Goal: Transaction & Acquisition: Book appointment/travel/reservation

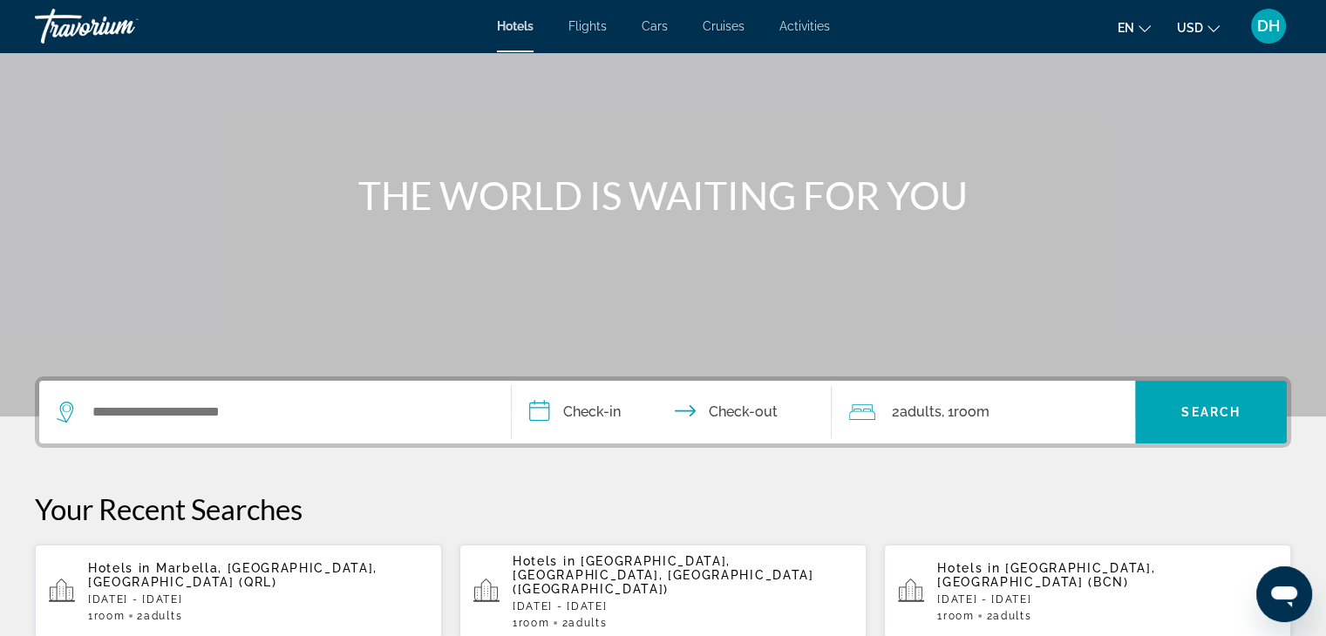
scroll to position [262, 0]
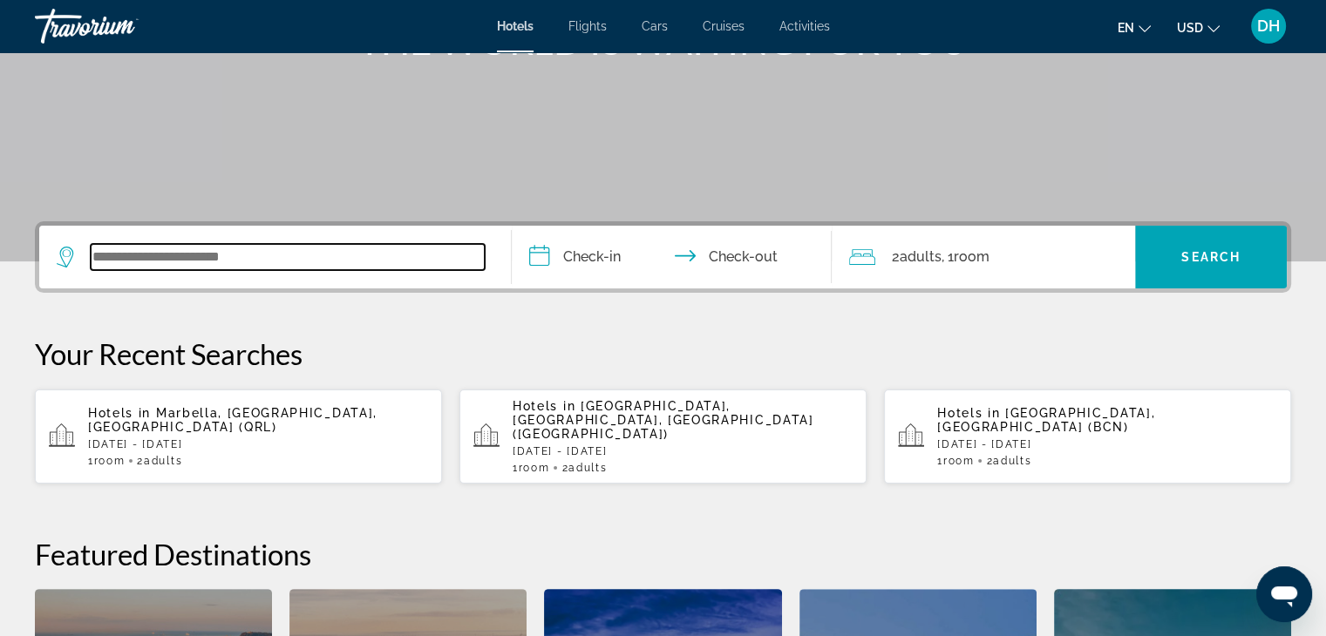
drag, startPoint x: 210, startPoint y: 259, endPoint x: 185, endPoint y: 266, distance: 26.2
click at [210, 259] on input "Search widget" at bounding box center [288, 257] width 394 height 26
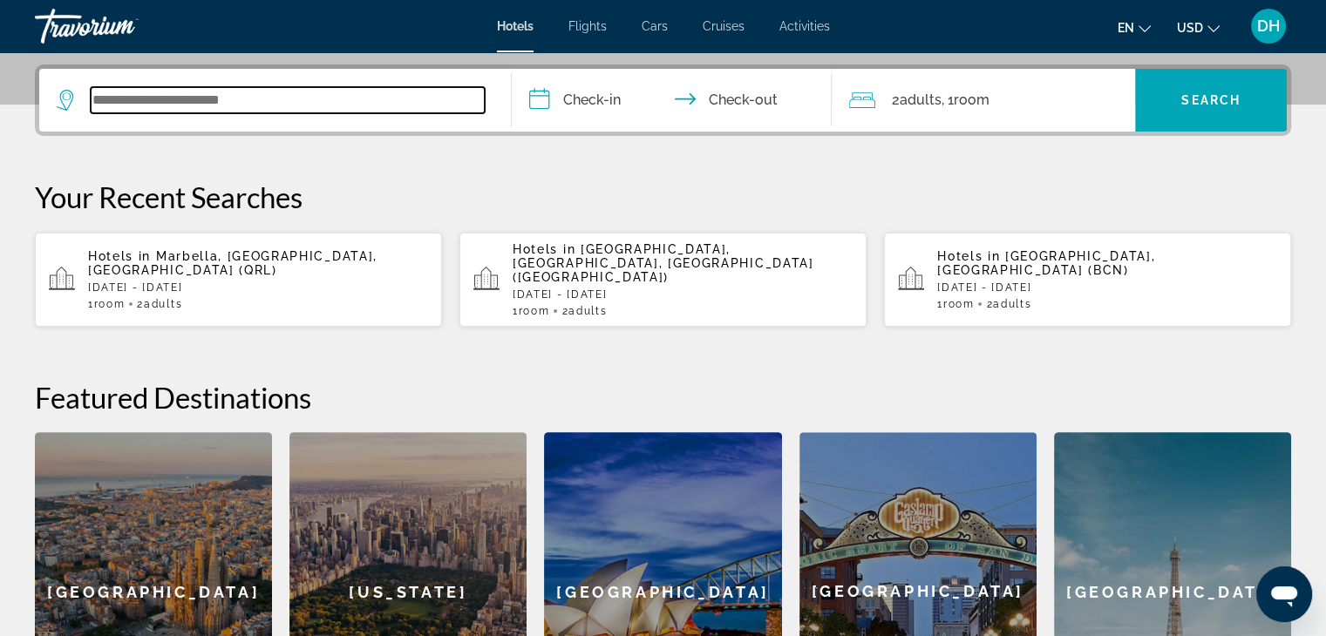
scroll to position [425, 0]
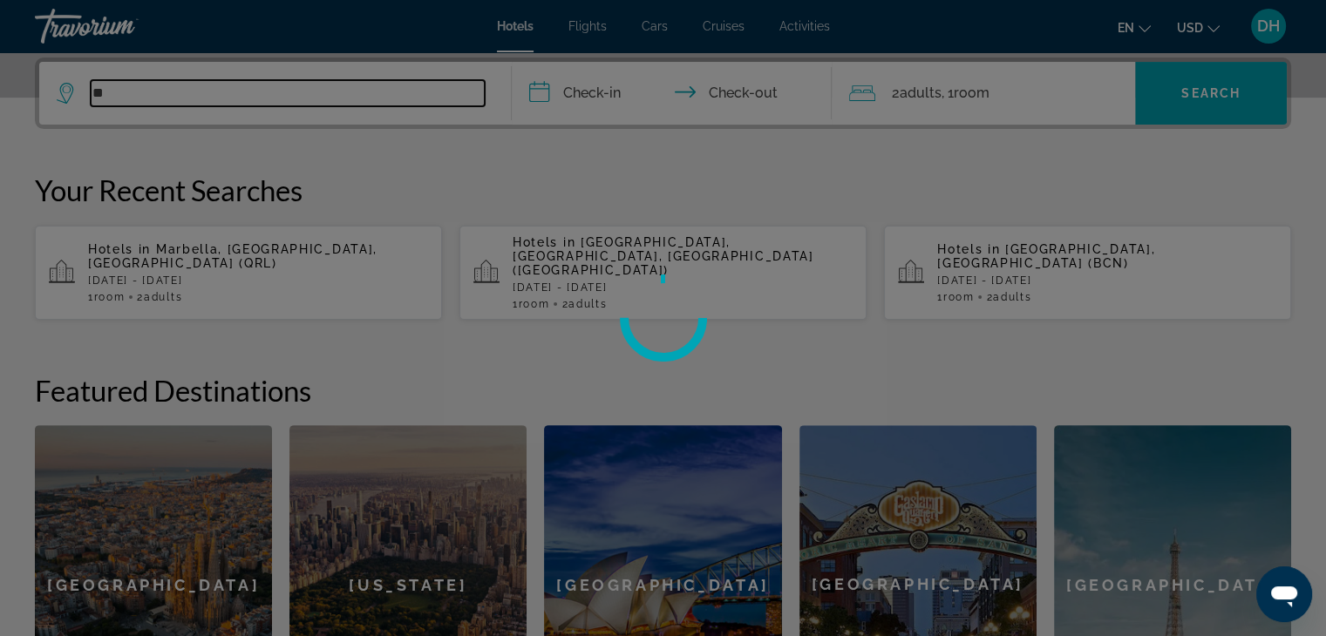
type input "*"
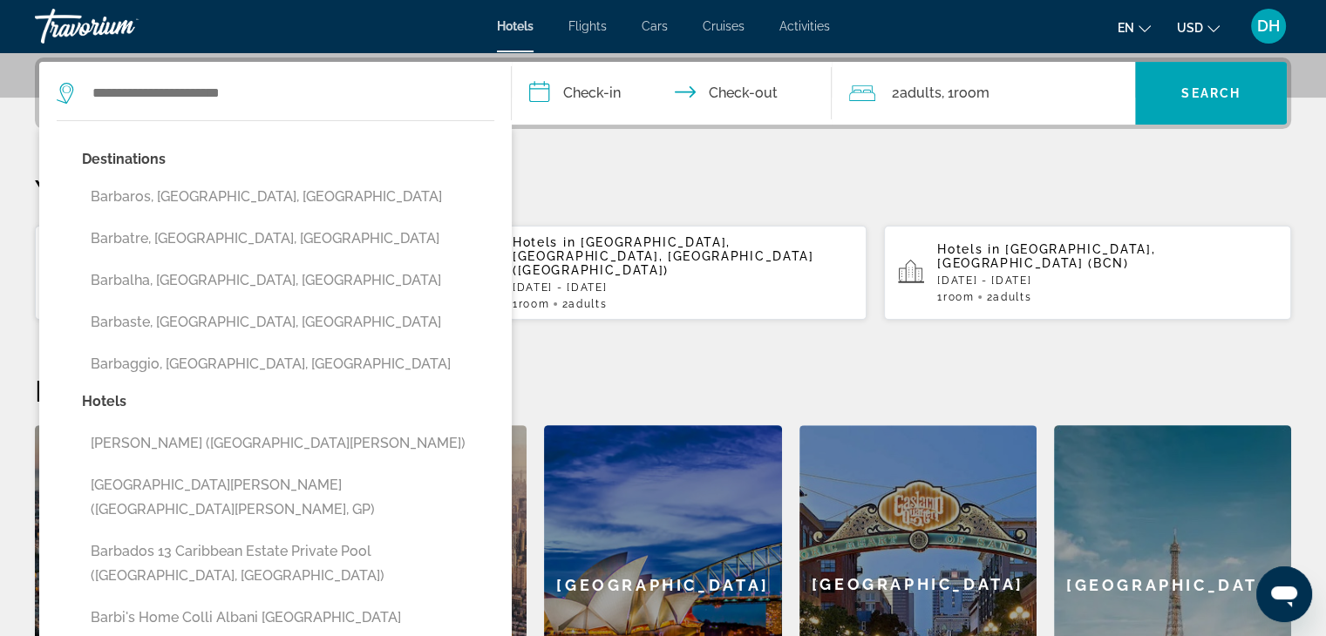
click at [1274, 17] on span "DH" at bounding box center [1268, 25] width 23 height 17
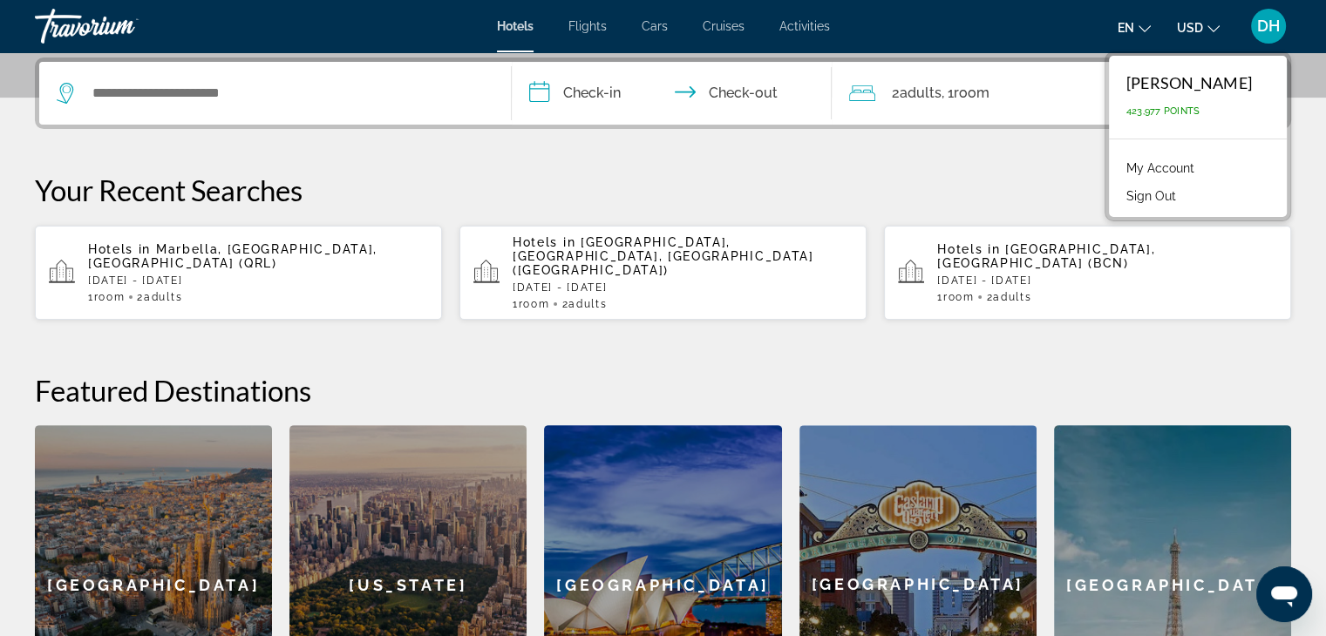
click at [244, 275] on p "Mon, 01 Dec - Sun, 07 Dec" at bounding box center [258, 281] width 340 height 12
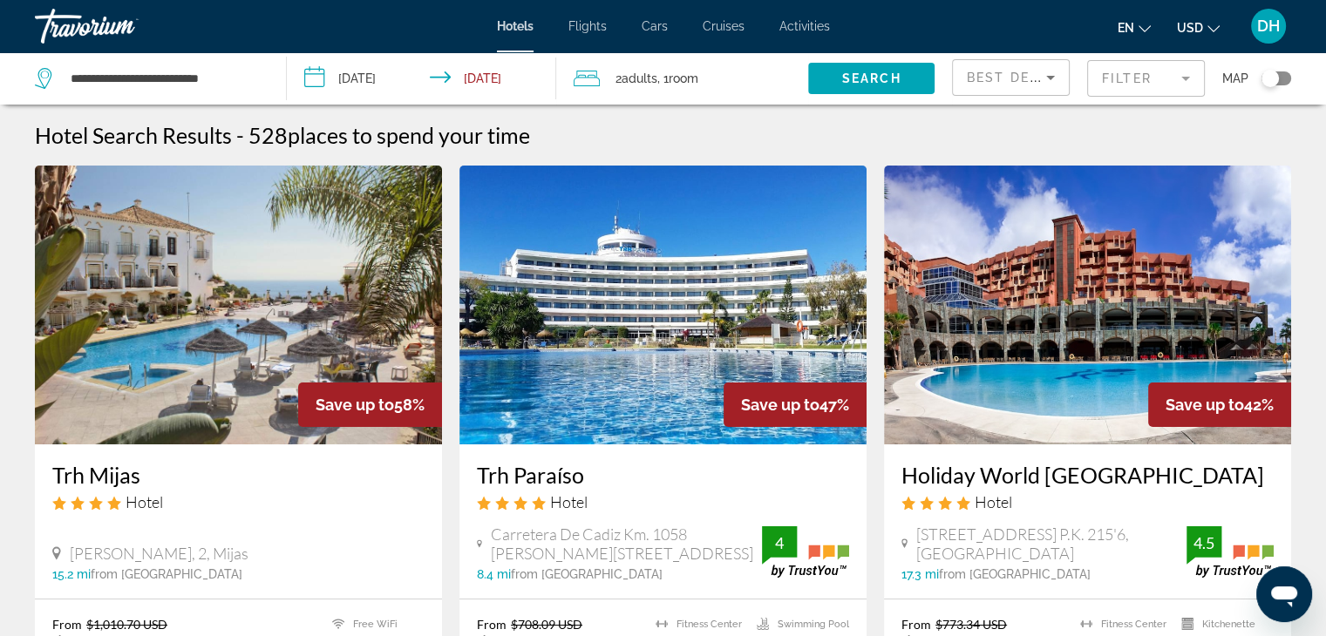
drag, startPoint x: 1165, startPoint y: 78, endPoint x: 1154, endPoint y: 78, distance: 10.5
click at [1165, 78] on mat-form-field "Filter" at bounding box center [1146, 78] width 118 height 37
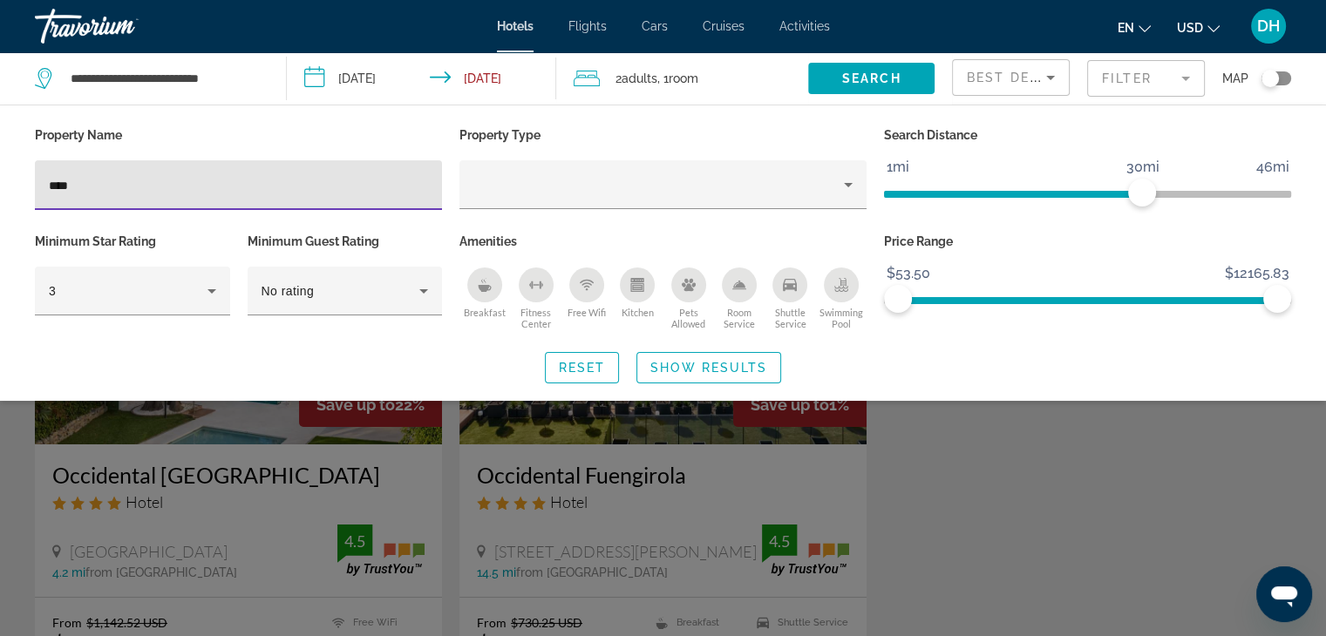
type input "****"
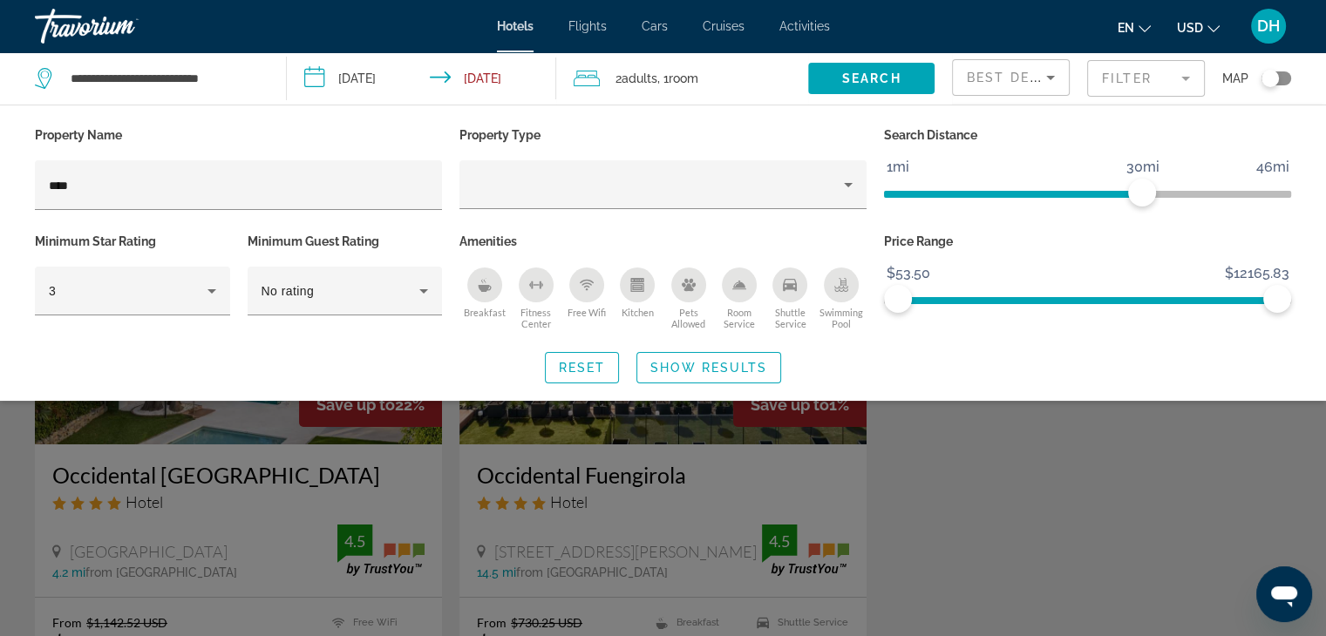
click at [412, 478] on div "Search widget" at bounding box center [663, 449] width 1326 height 375
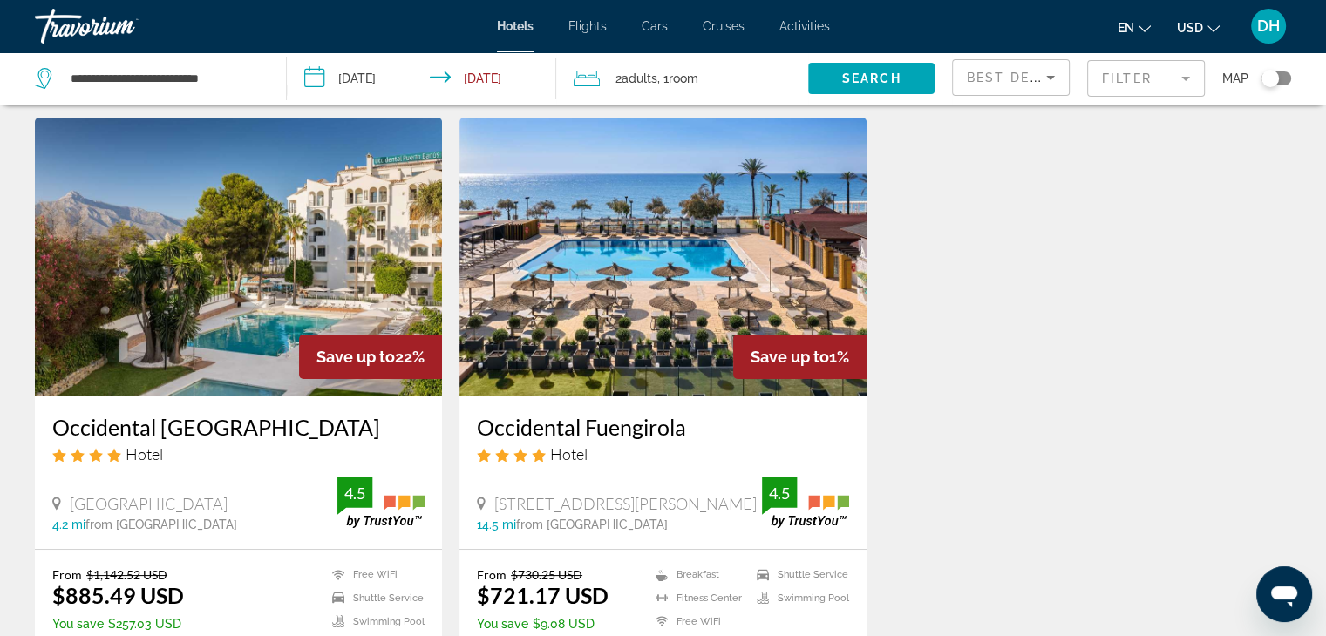
scroll to position [87, 0]
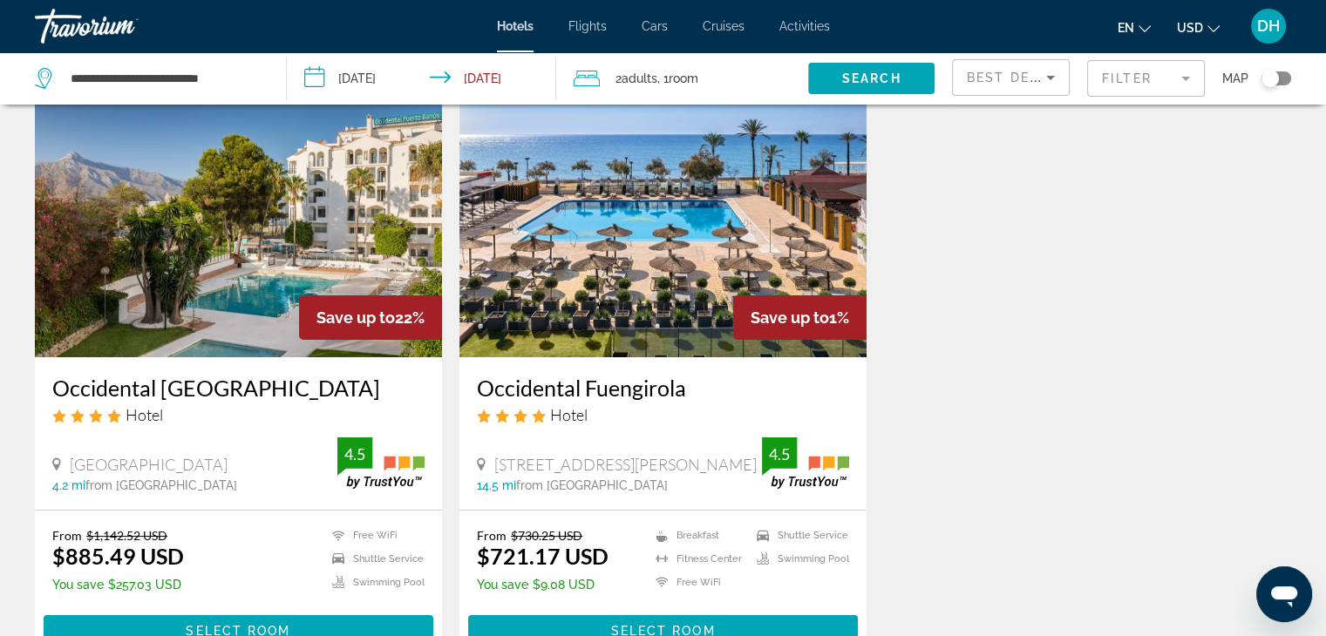
click at [243, 371] on div "Occidental Puerto Banus Hotel Avenida Rotary Internacional S N, Marbella 4.2 mi…" at bounding box center [238, 433] width 407 height 153
click at [265, 391] on h3 "Occidental [GEOGRAPHIC_DATA]" at bounding box center [238, 388] width 372 height 26
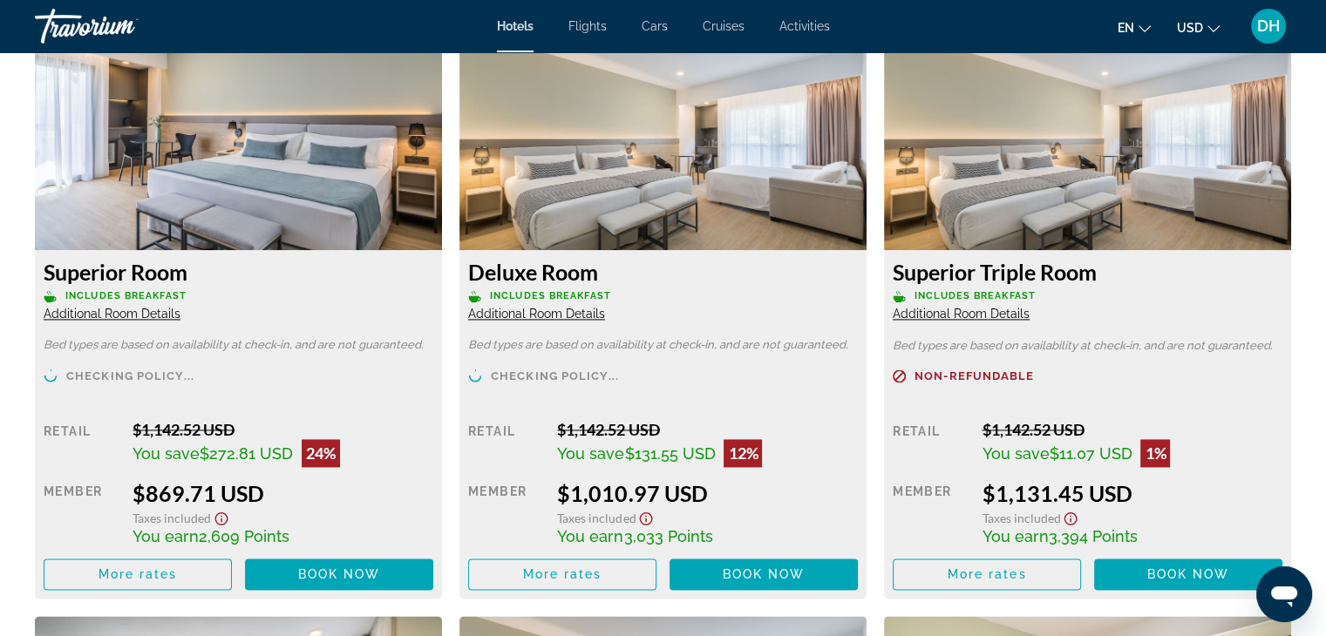
scroll to position [2354, 0]
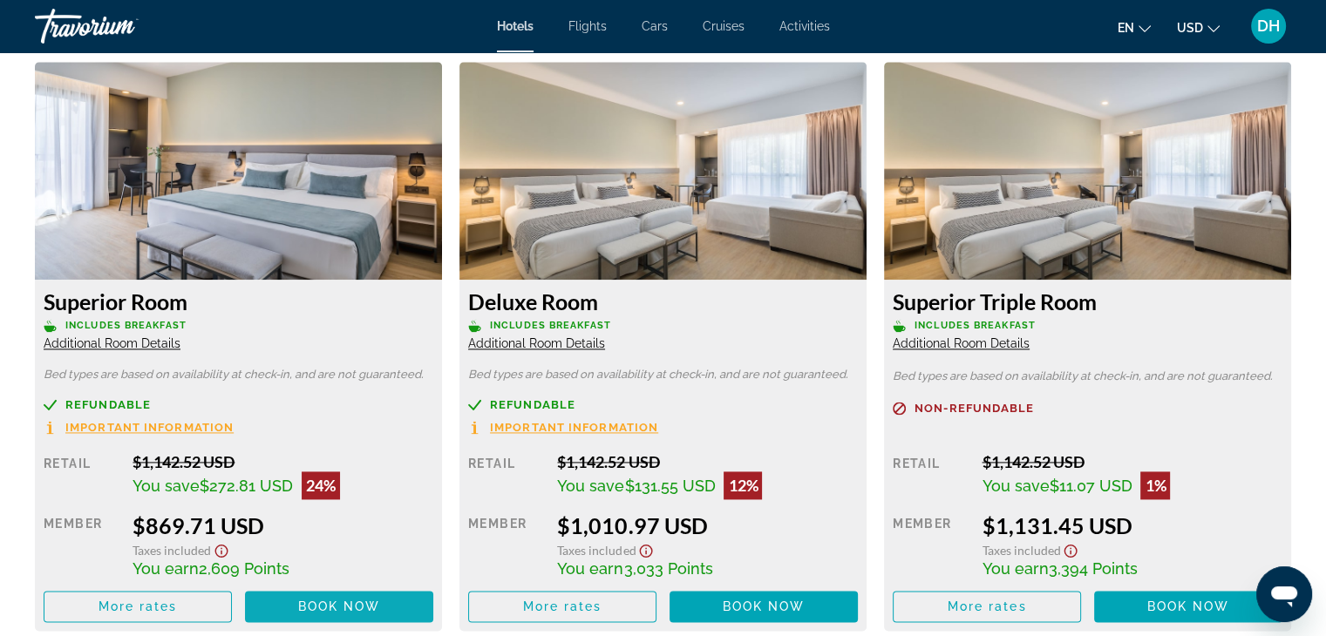
click at [316, 600] on span "Book now" at bounding box center [339, 607] width 83 height 14
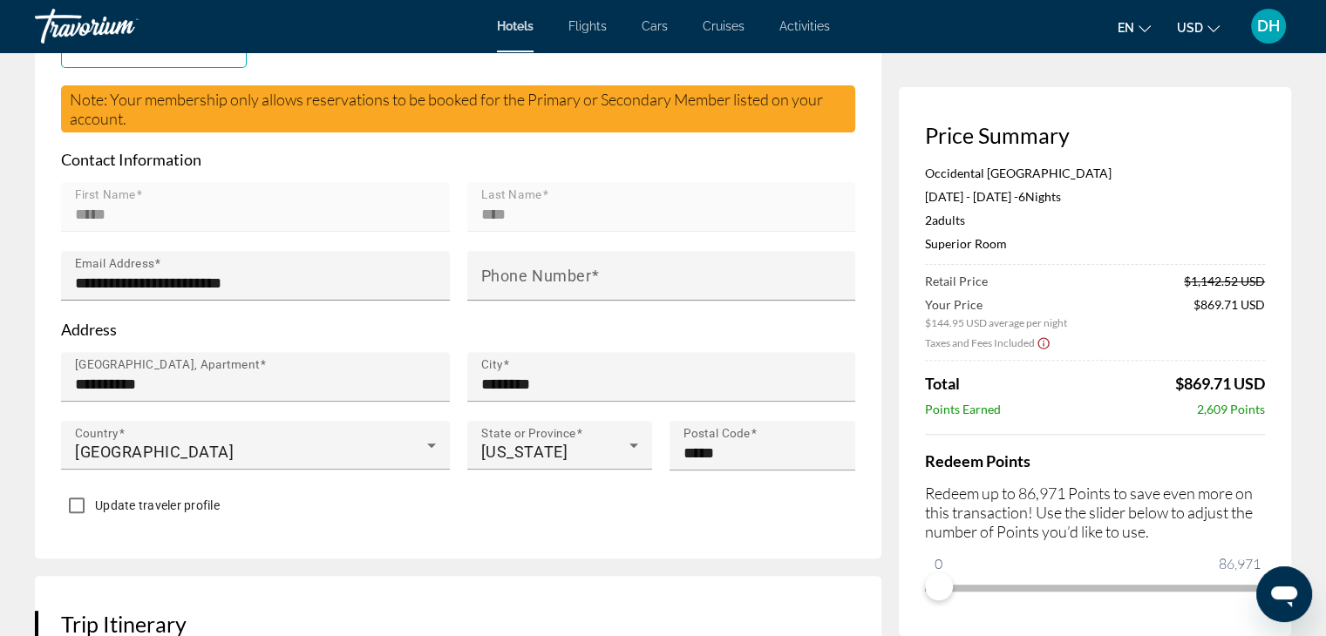
scroll to position [610, 0]
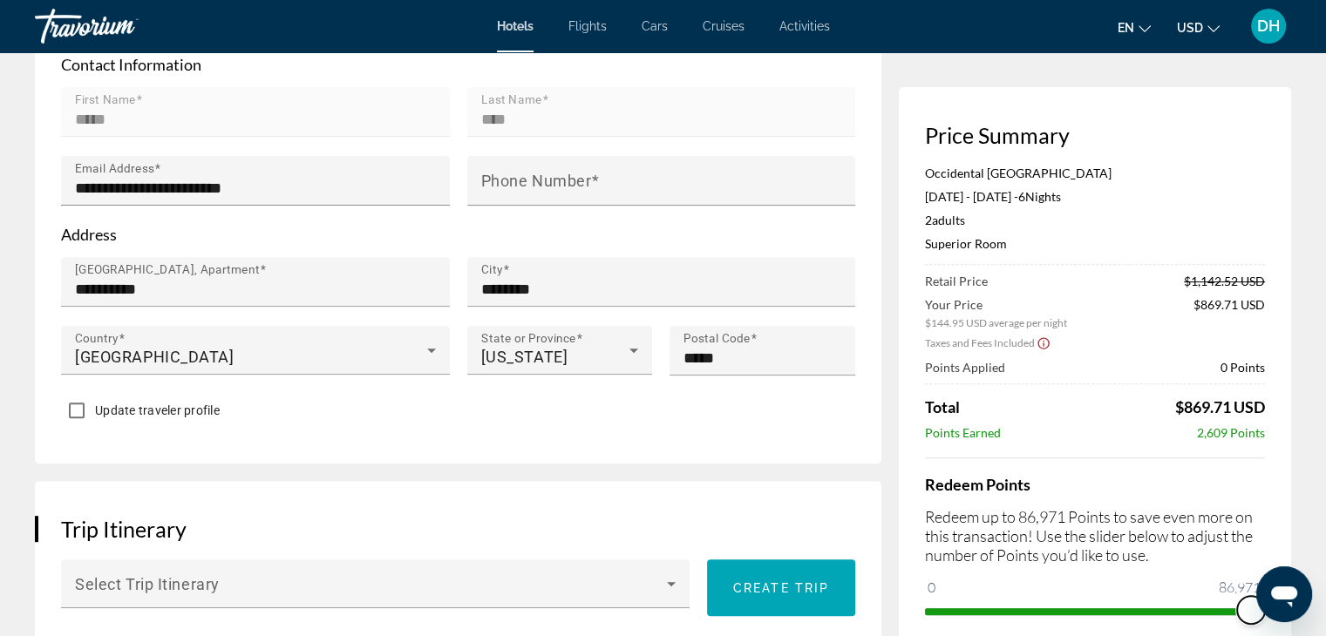
drag, startPoint x: 1130, startPoint y: 585, endPoint x: 1313, endPoint y: 580, distance: 183.1
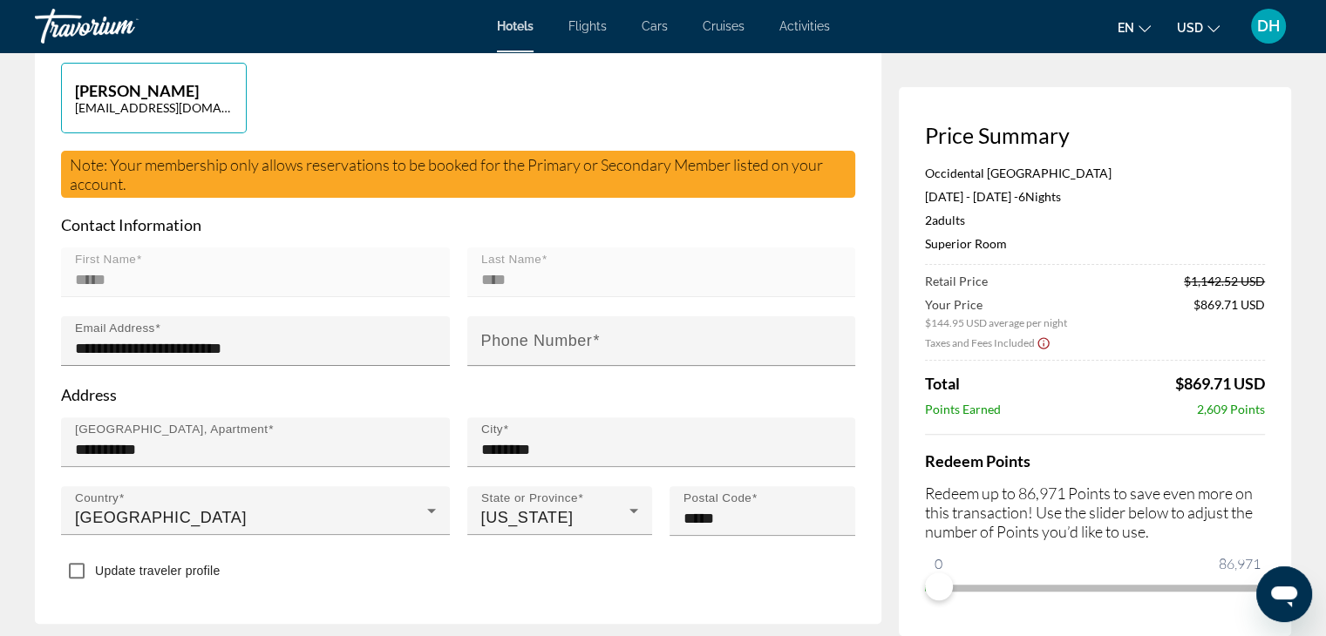
scroll to position [349, 0]
